Goal: Information Seeking & Learning: Learn about a topic

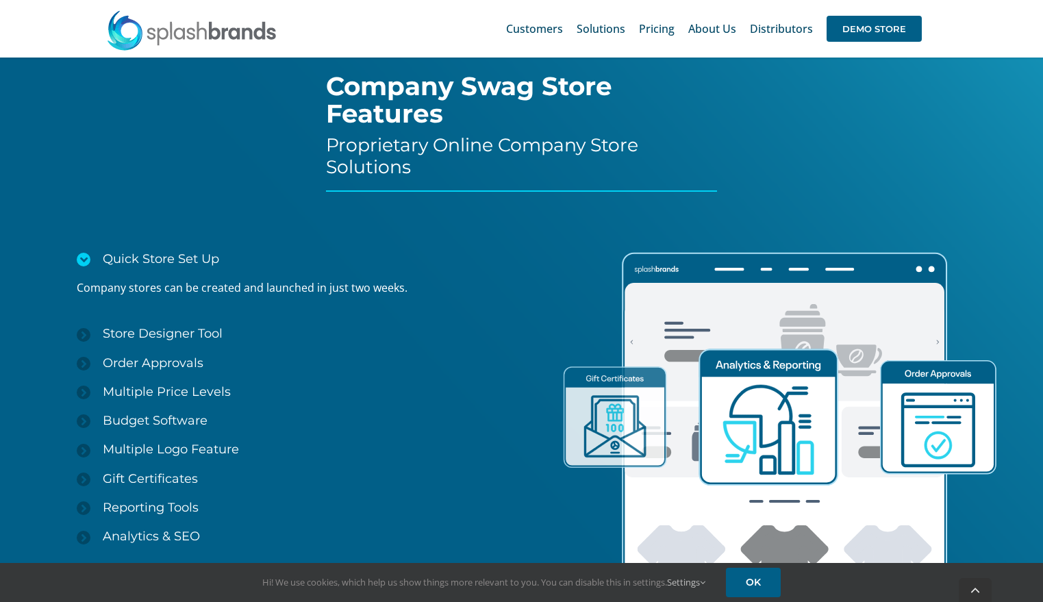
scroll to position [1906, 0]
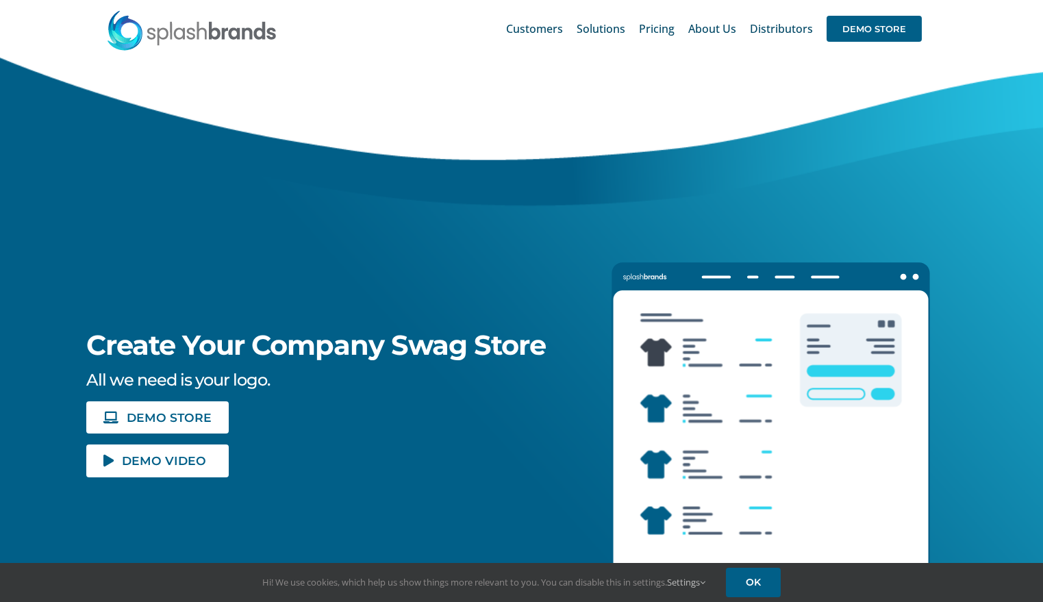
click at [361, 250] on div "Create Your Company Swag Store All we need is your logo. DEMO STORE DEMO VIDEO" at bounding box center [277, 268] width 596 height 420
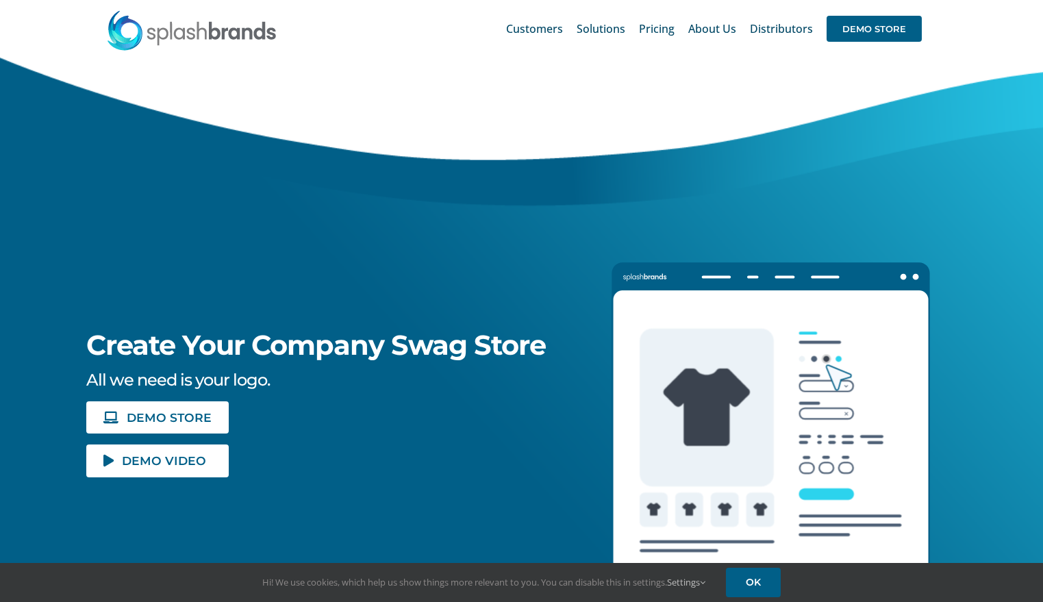
click at [655, 190] on div at bounding box center [819, 328] width 446 height 540
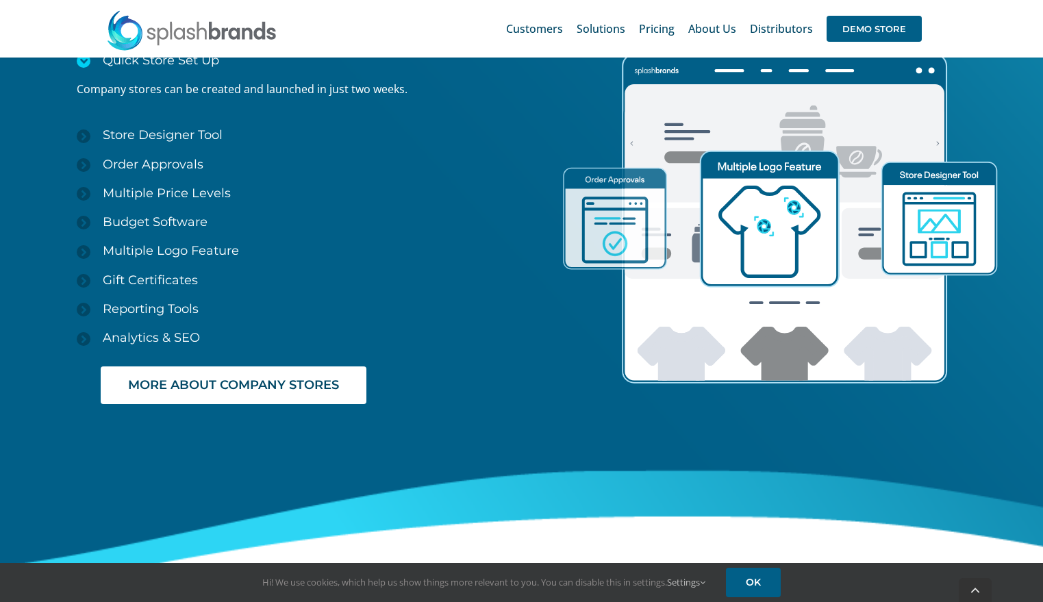
scroll to position [1849, 0]
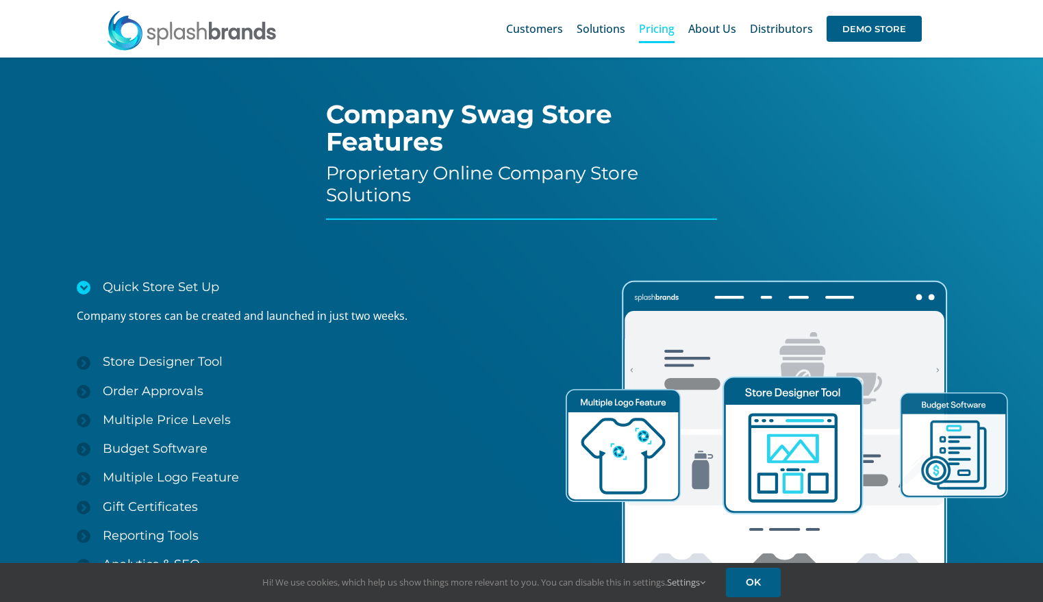
click at [657, 28] on span "Pricing" at bounding box center [657, 28] width 36 height 11
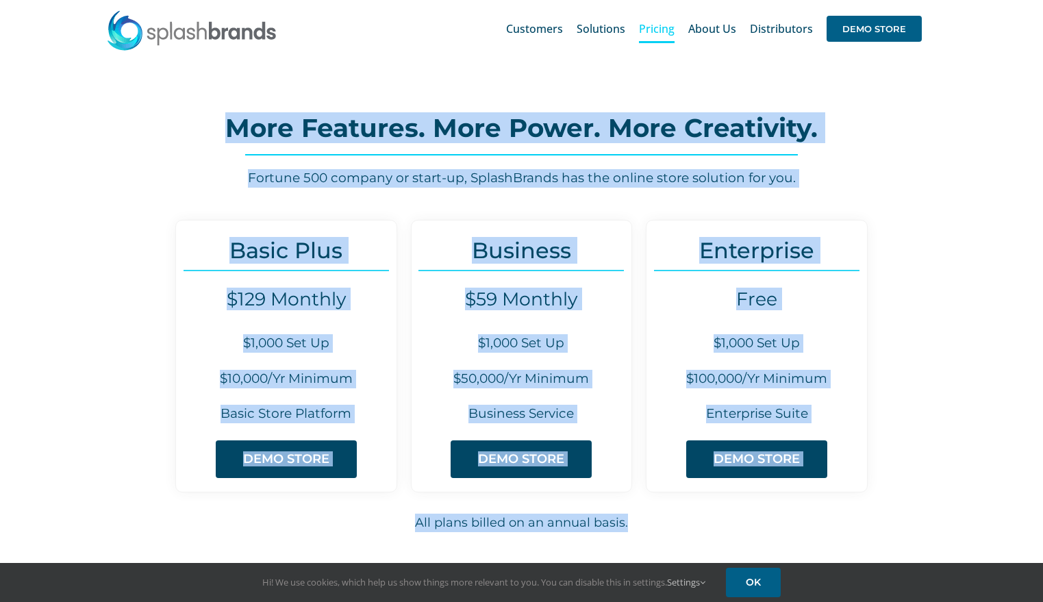
drag, startPoint x: 185, startPoint y: 125, endPoint x: 972, endPoint y: 489, distance: 867.0
click at [972, 485] on div "Basic Plus $129 Monthly $1,000 Set Up $10,000/Yr Minimum Basic Store Platform D…" at bounding box center [522, 390] width 942 height 340
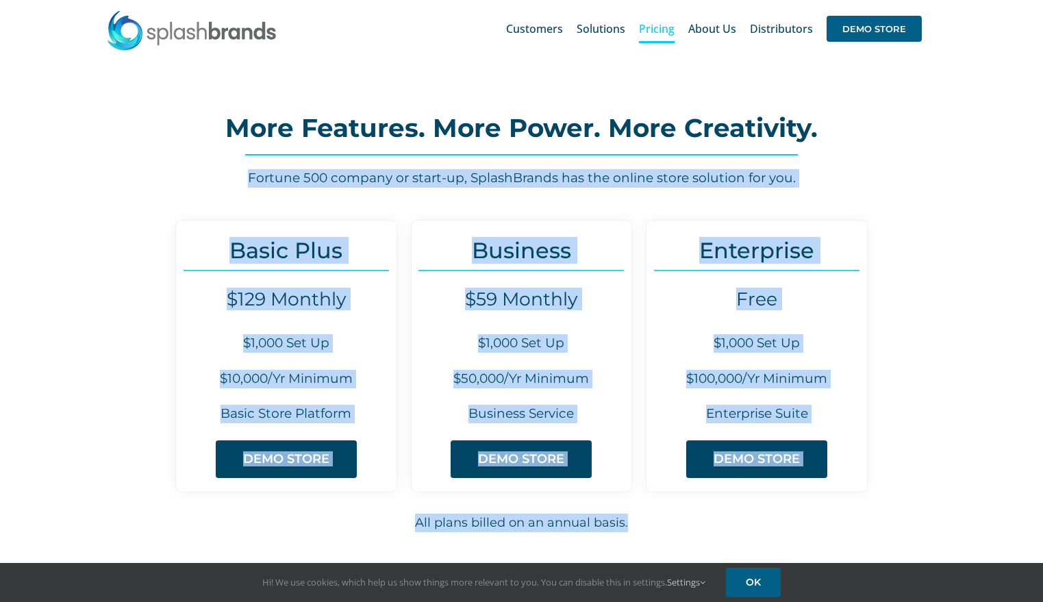
drag, startPoint x: 919, startPoint y: 491, endPoint x: 152, endPoint y: 153, distance: 837.9
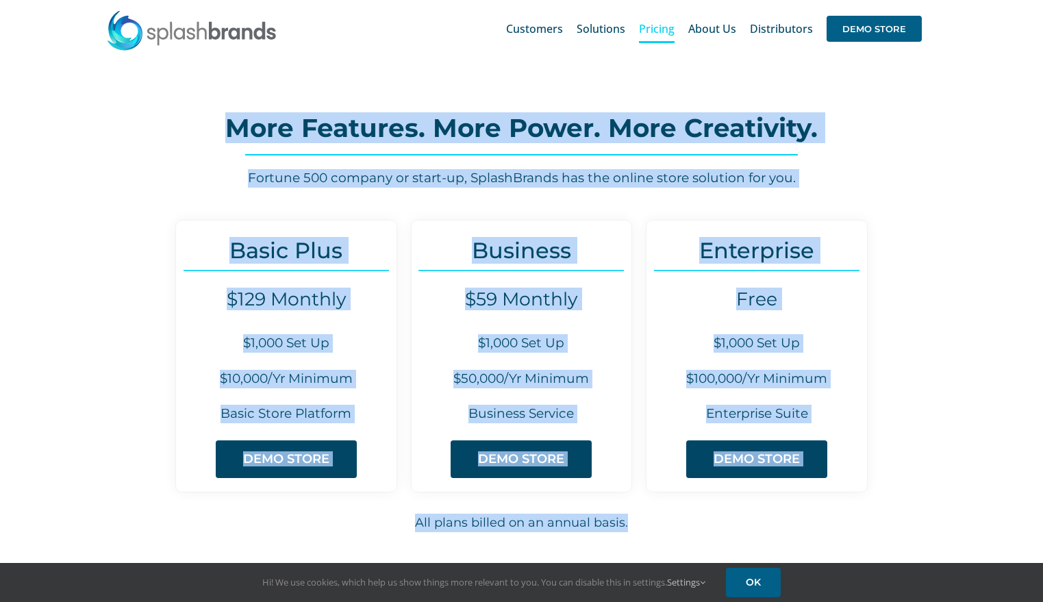
drag, startPoint x: 152, startPoint y: 153, endPoint x: 127, endPoint y: 166, distance: 28.2
click at [152, 153] on div "More Features. More Power. More Creativity. Fortune 500 company or start-up, Sp…" at bounding box center [521, 148] width 906 height 80
click at [81, 155] on div "More Features. More Power. More Creativity. Fortune 500 company or start-up, Sp…" at bounding box center [521, 148] width 906 height 80
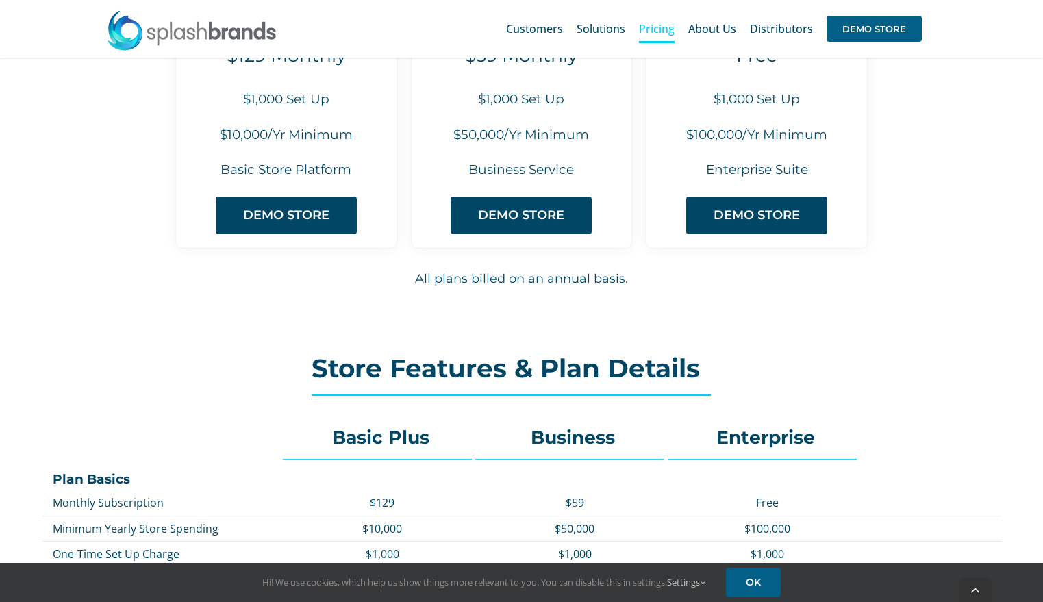
scroll to position [342, 0]
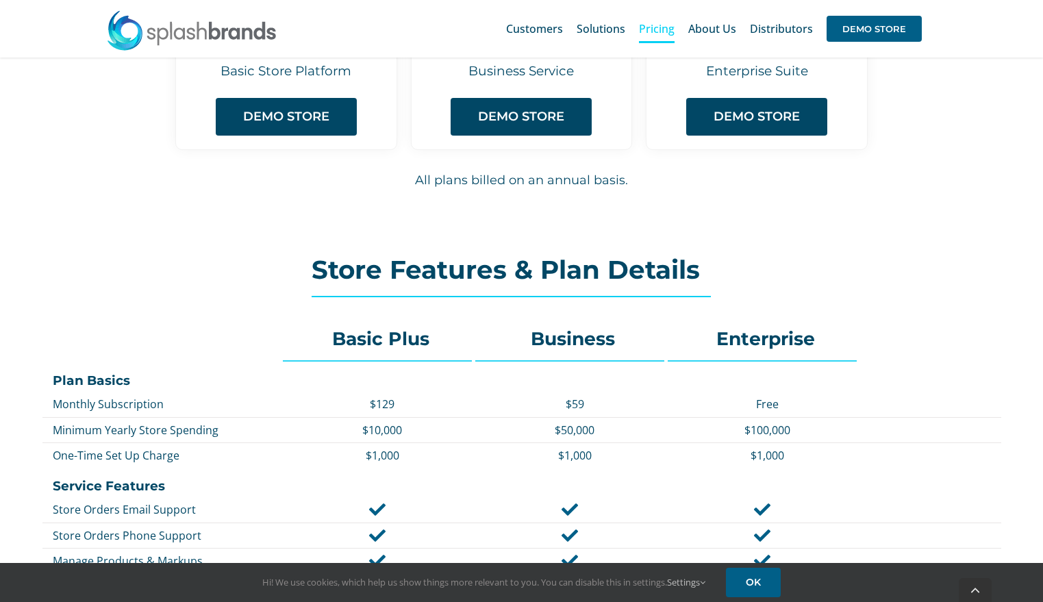
click at [240, 197] on div "Basic Plus $129 Monthly $1,000 Set Up $10,000/Yr Minimum Basic Store Platform D…" at bounding box center [522, 47] width 942 height 340
